Goal: Transaction & Acquisition: Purchase product/service

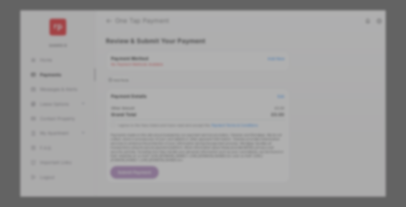
scroll to position [5, 0]
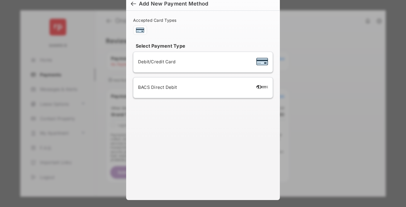
click at [202, 88] on div "BACS Direct Debit" at bounding box center [203, 87] width 130 height 11
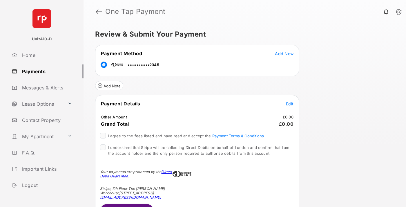
click at [290, 103] on span "Edit" at bounding box center [290, 103] width 8 height 5
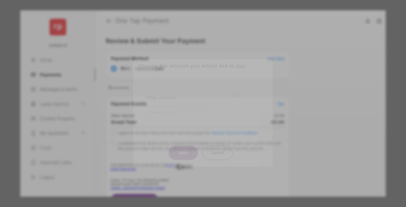
click at [192, 96] on div "Other Amount" at bounding box center [192, 97] width 94 height 10
type input "***"
click at [183, 145] on button "Save" at bounding box center [183, 152] width 29 height 14
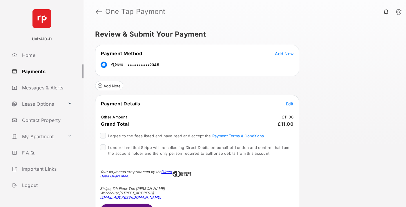
click at [290, 103] on span "Edit" at bounding box center [290, 103] width 8 height 5
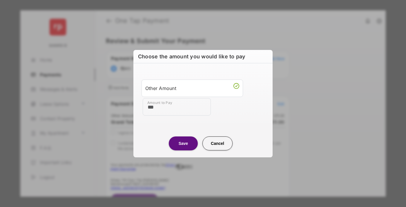
click at [183, 143] on button "Save" at bounding box center [183, 143] width 29 height 14
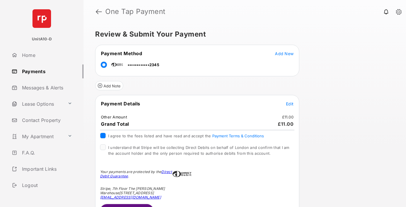
click at [126, 205] on button "Submit Payment" at bounding box center [127, 211] width 54 height 14
